Goal: Navigation & Orientation: Find specific page/section

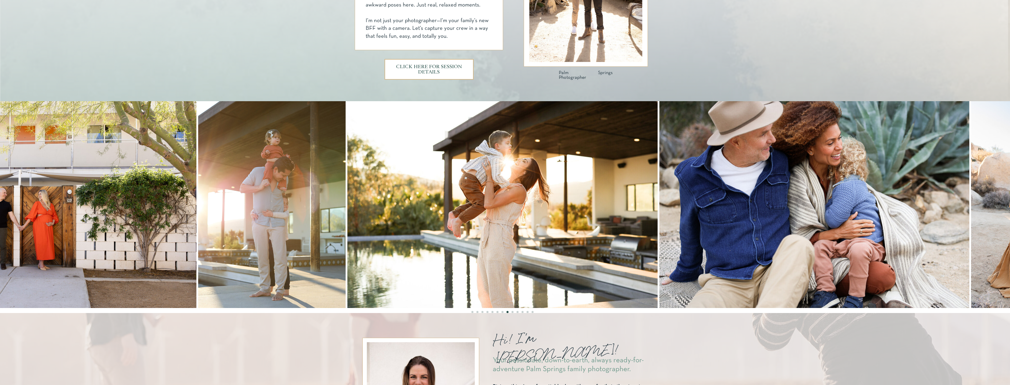
scroll to position [236, 0]
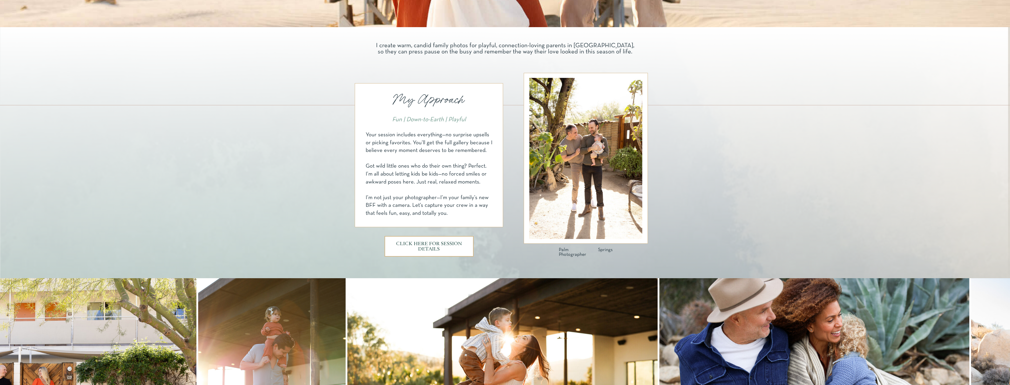
click at [432, 246] on h3 "CLICK HERE FOR SESSION DETAILS" at bounding box center [429, 246] width 67 height 10
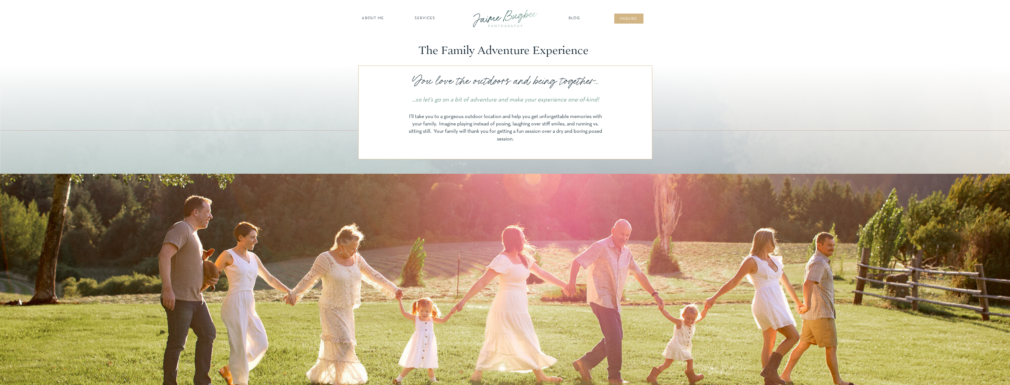
click at [425, 19] on nav "SERVICES" at bounding box center [424, 19] width 33 height 6
click at [428, 52] on nav "families" at bounding box center [424, 51] width 45 height 6
click at [427, 52] on nav "families" at bounding box center [424, 51] width 45 height 6
click at [778, 77] on div at bounding box center [505, 56] width 1010 height 42
click at [574, 18] on nav "Blog" at bounding box center [574, 19] width 15 height 6
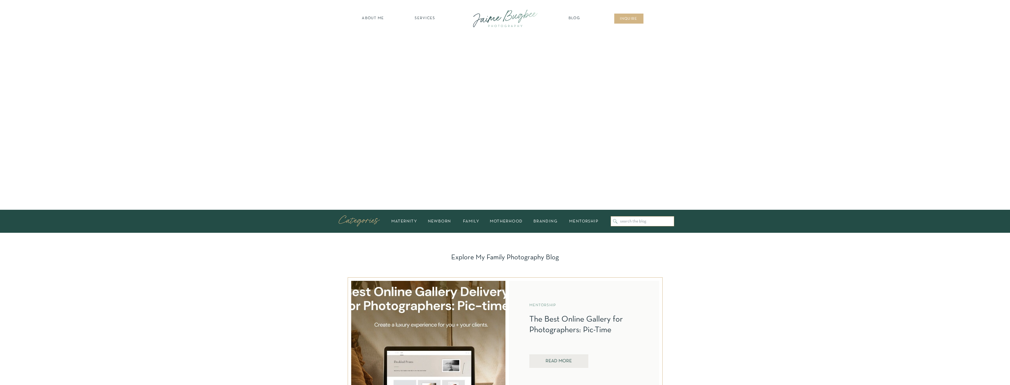
click at [421, 18] on nav "SERVICES" at bounding box center [424, 19] width 33 height 6
click at [426, 51] on nav "families" at bounding box center [424, 51] width 45 height 6
